Goal: Task Accomplishment & Management: Manage account settings

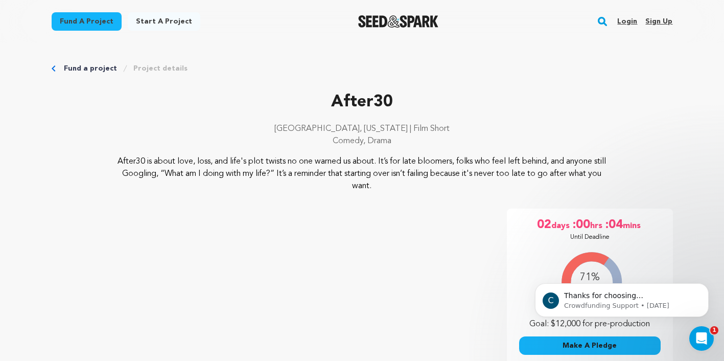
click at [629, 22] on link "Login" at bounding box center [627, 21] width 20 height 16
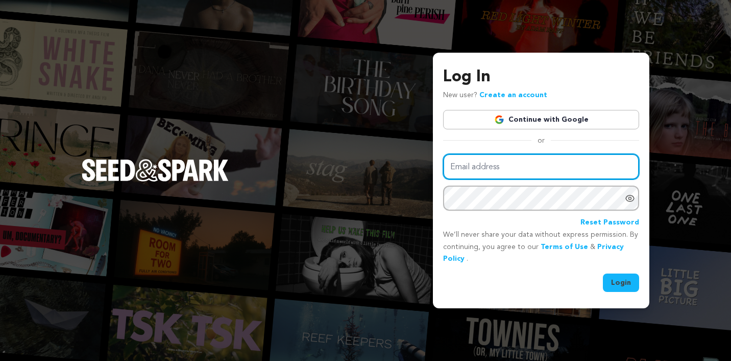
click at [480, 175] on input "Email address" at bounding box center [541, 167] width 196 height 26
type input "deespeights@gmail.com"
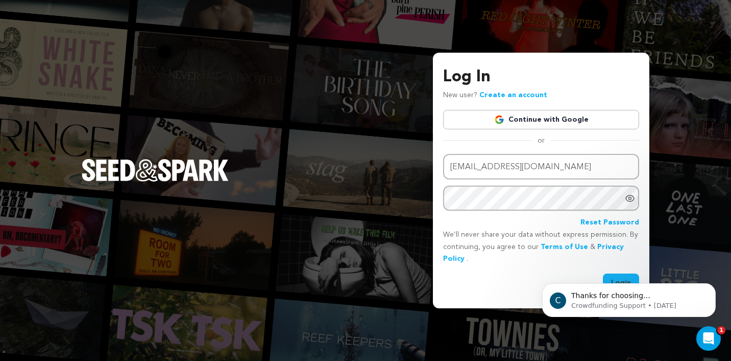
click at [622, 277] on div "C Thanks for choosing Seed&amp;Spark for your project! If you have any question…" at bounding box center [629, 253] width 188 height 128
click at [615, 279] on div "C Thanks for choosing Seed&amp;Spark for your project! If you have any question…" at bounding box center [629, 253] width 188 height 128
click at [709, 286] on button "Dismiss notification" at bounding box center [712, 285] width 13 height 13
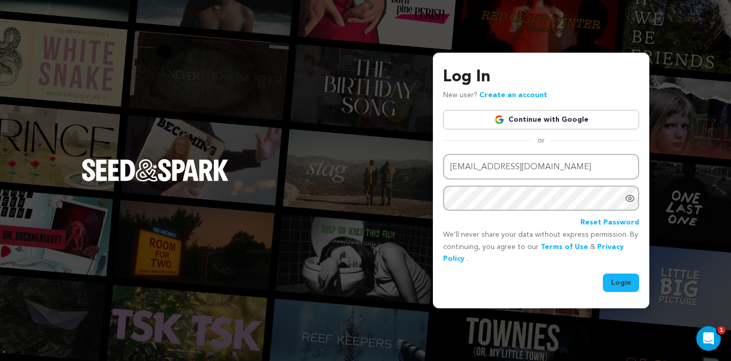
click at [619, 283] on button "Login" at bounding box center [621, 282] width 36 height 18
click at [631, 197] on icon "Show password as plain text. Warning: this will display your password on the sc…" at bounding box center [630, 198] width 3 height 3
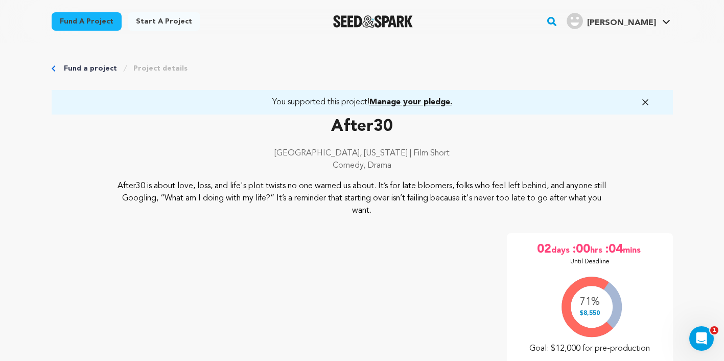
click at [402, 102] on span "Manage your pledge." at bounding box center [410, 102] width 83 height 8
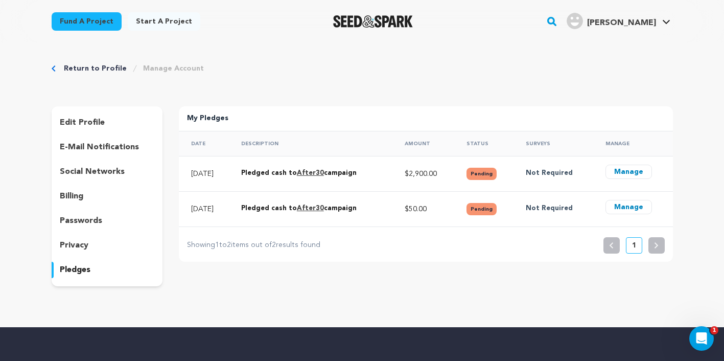
click at [625, 175] on button "Manage" at bounding box center [628, 171] width 46 height 14
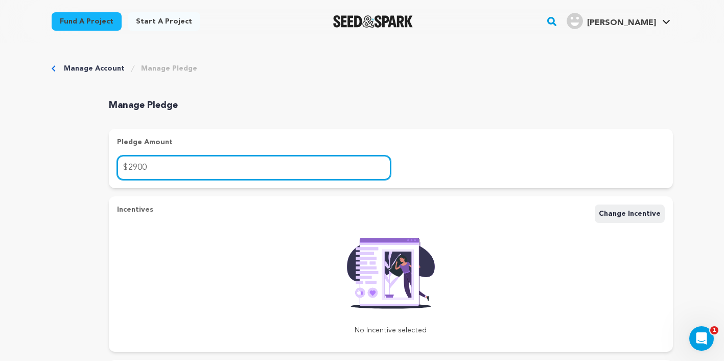
drag, startPoint x: 154, startPoint y: 166, endPoint x: 141, endPoint y: 171, distance: 14.2
click at [152, 165] on input "2900" at bounding box center [254, 167] width 274 height 25
drag, startPoint x: 148, startPoint y: 167, endPoint x: 133, endPoint y: 166, distance: 14.3
click at [133, 166] on input "2900" at bounding box center [254, 167] width 274 height 25
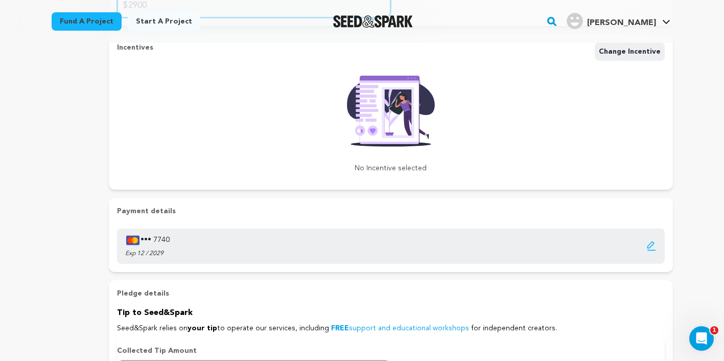
scroll to position [20, 0]
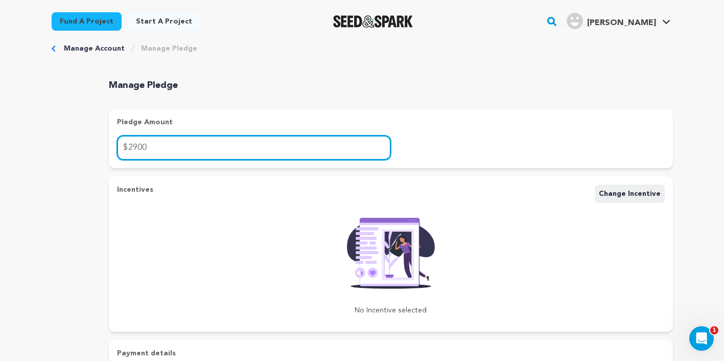
click at [155, 146] on input "2900" at bounding box center [254, 147] width 274 height 25
drag, startPoint x: 149, startPoint y: 148, endPoint x: 134, endPoint y: 150, distance: 15.0
click at [134, 150] on input "2900" at bounding box center [254, 147] width 274 height 25
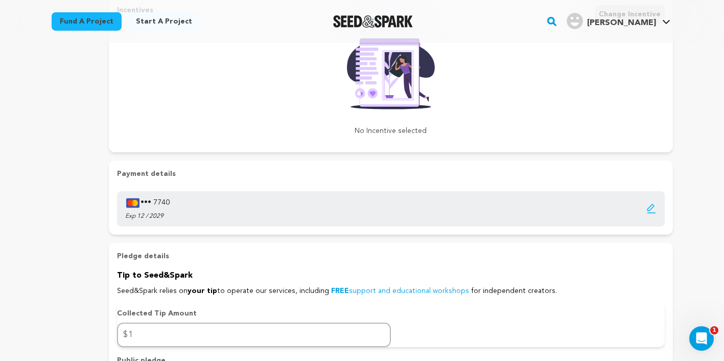
scroll to position [295, 0]
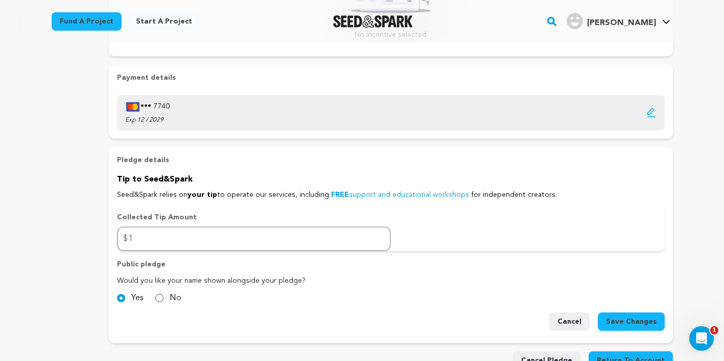
type input "2800"
click at [647, 112] on icon "button" at bounding box center [651, 112] width 10 height 10
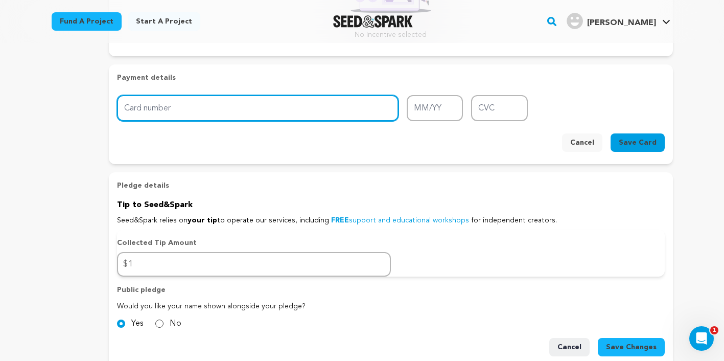
click at [234, 108] on input "Card number" at bounding box center [257, 108] width 281 height 26
paste input "5443171223457857"
type input "5443171223457857"
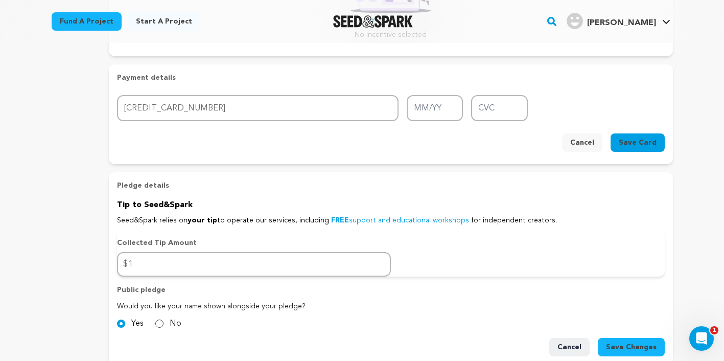
click at [233, 79] on h3 "Payment details" at bounding box center [391, 78] width 548 height 10
click at [434, 106] on input "MM/YY" at bounding box center [435, 108] width 56 height 26
type input "09/30"
click at [493, 105] on input "CVC" at bounding box center [499, 108] width 56 height 26
click at [495, 111] on input "CVC" at bounding box center [499, 108] width 56 height 26
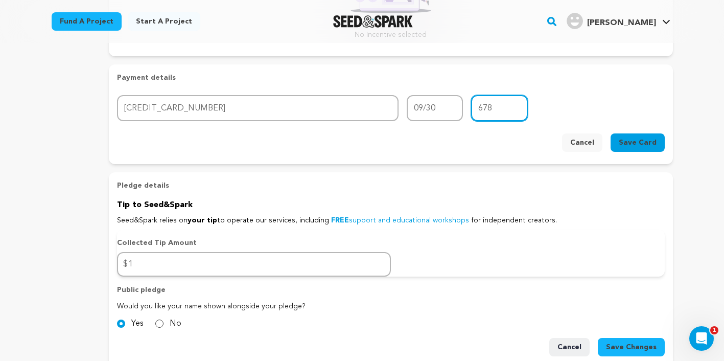
type input "678"
click at [644, 141] on span "Save Card" at bounding box center [638, 142] width 38 height 10
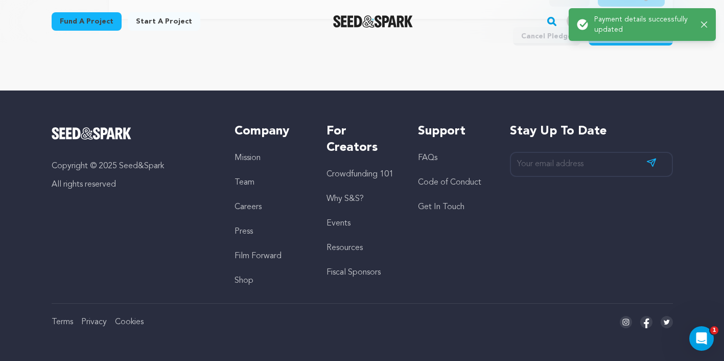
scroll to position [366, 0]
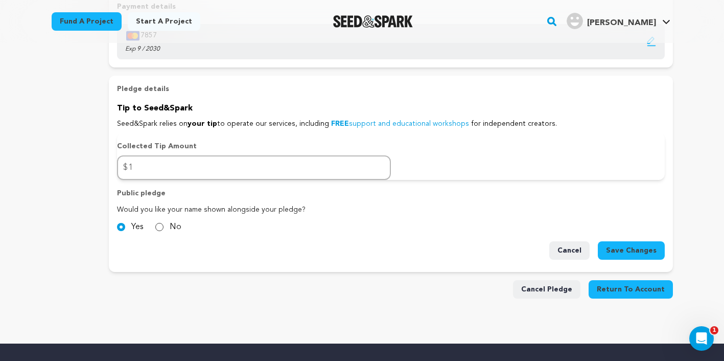
click at [619, 248] on span "Save Changes" at bounding box center [631, 250] width 51 height 10
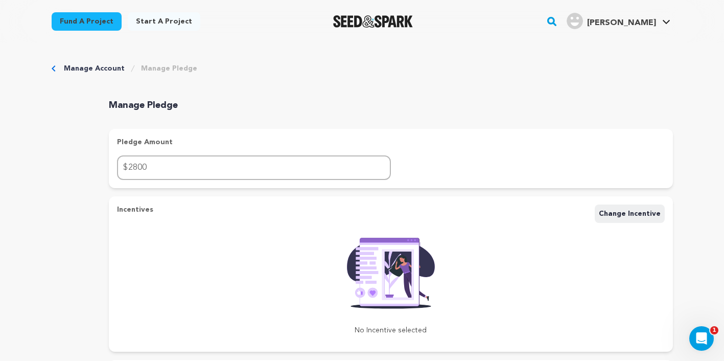
scroll to position [469, 0]
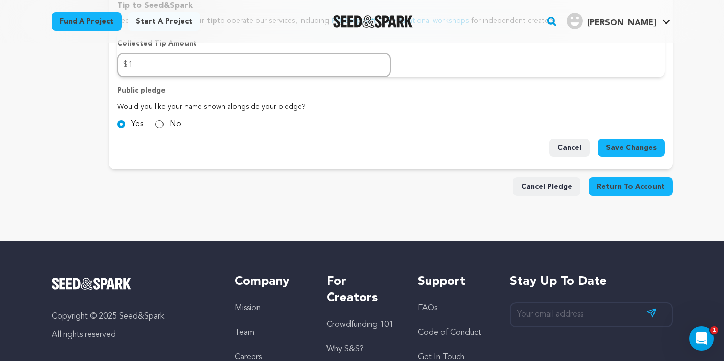
click at [655, 186] on button "Return To Account" at bounding box center [630, 186] width 84 height 18
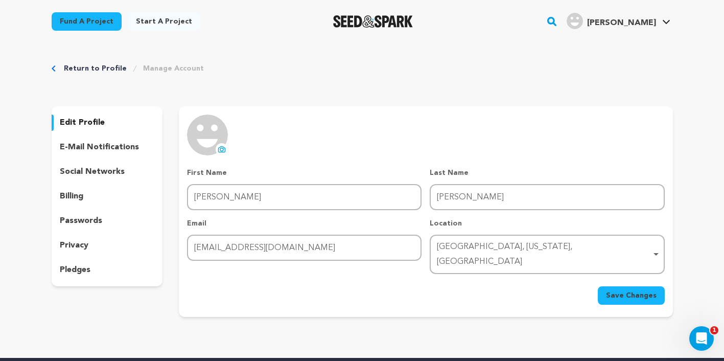
click at [81, 270] on p "pledges" at bounding box center [75, 270] width 31 height 12
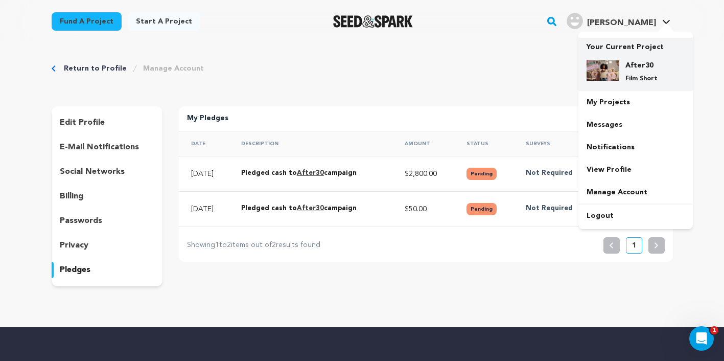
click at [618, 68] on img at bounding box center [602, 70] width 33 height 20
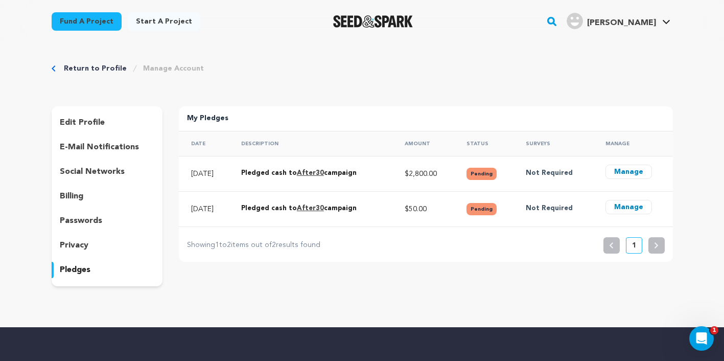
click at [632, 206] on button "Manage" at bounding box center [628, 207] width 46 height 14
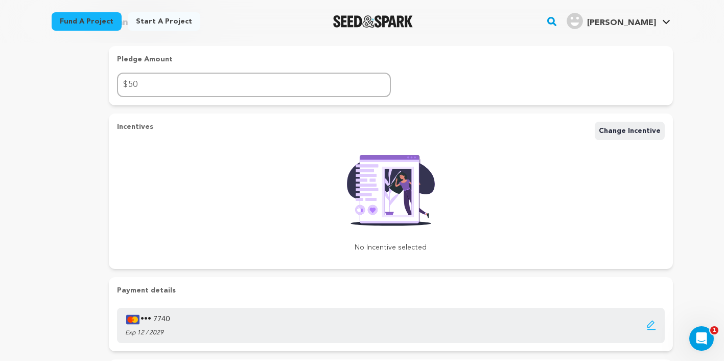
scroll to position [78, 0]
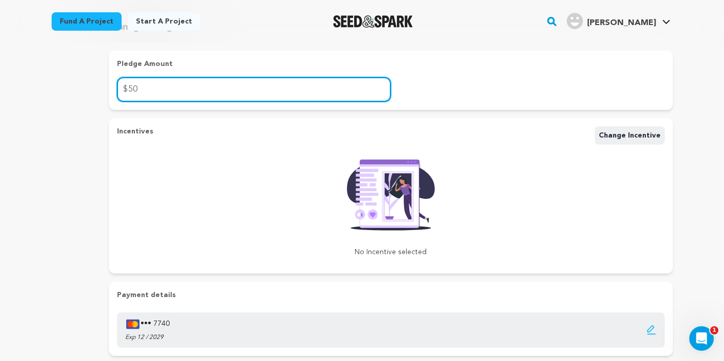
click at [129, 88] on input "50" at bounding box center [254, 89] width 274 height 25
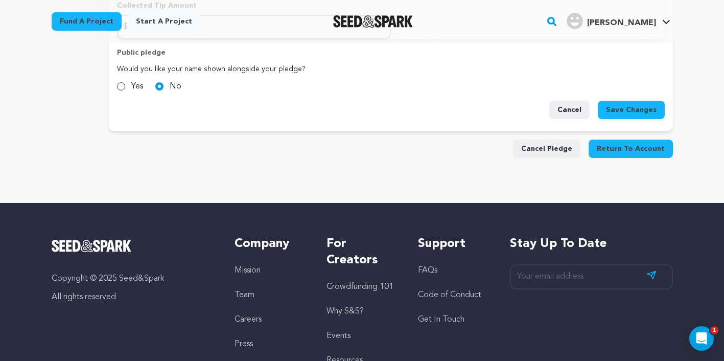
scroll to position [451, 0]
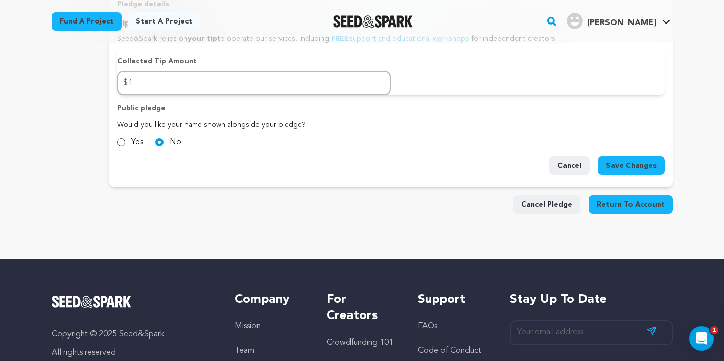
type input "150"
click at [616, 164] on span "Save Changes" at bounding box center [631, 165] width 51 height 10
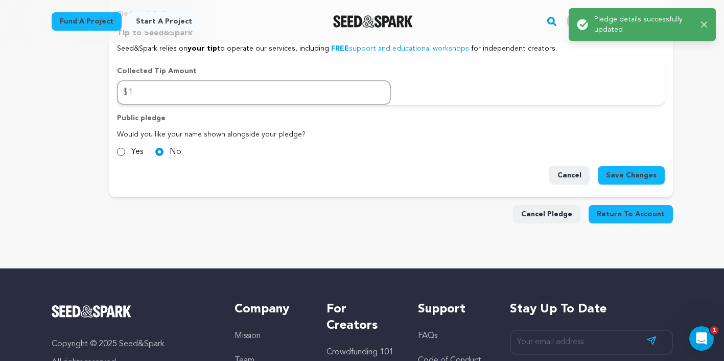
scroll to position [556, 0]
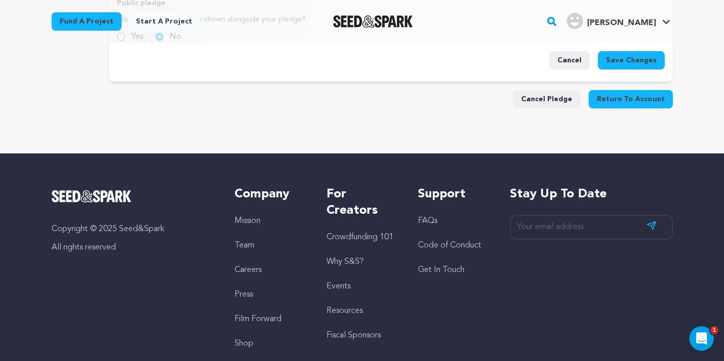
click at [636, 105] on button "Return To Account" at bounding box center [630, 99] width 84 height 18
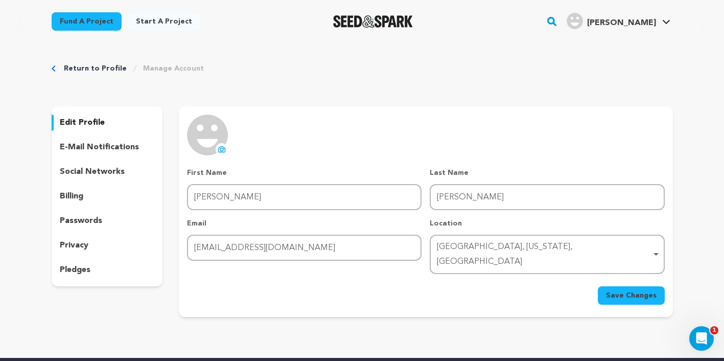
click at [76, 263] on div "pledges" at bounding box center [107, 270] width 111 height 16
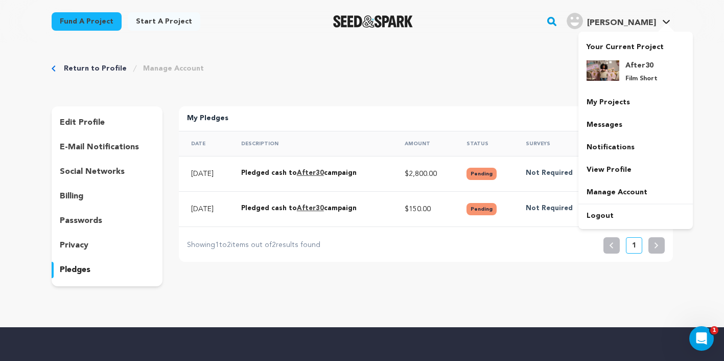
click at [629, 23] on span "[PERSON_NAME]" at bounding box center [621, 23] width 69 height 8
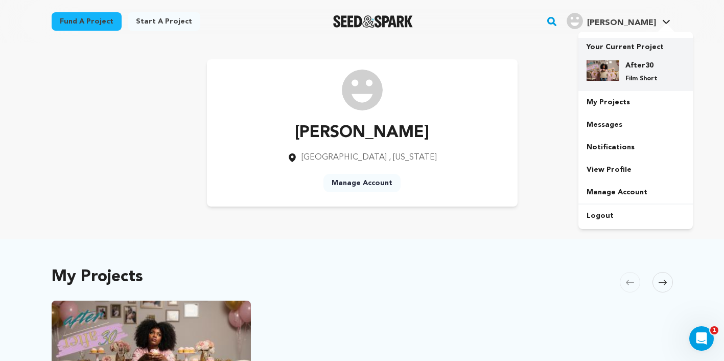
click at [615, 68] on img at bounding box center [602, 70] width 33 height 20
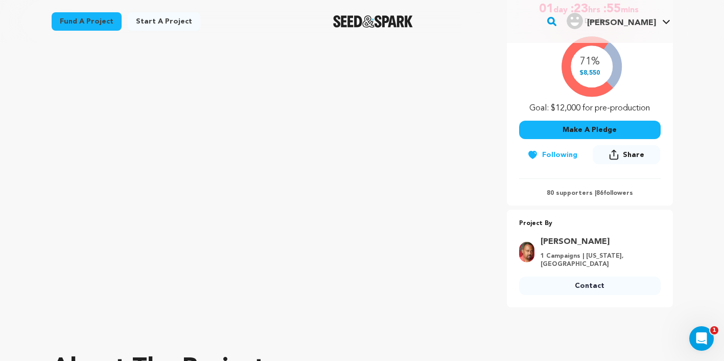
scroll to position [247, 0]
